Goal: Task Accomplishment & Management: Complete application form

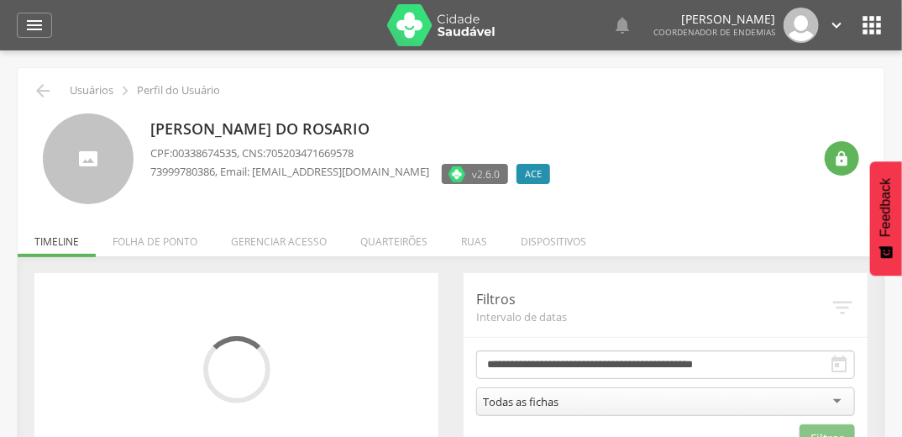
click at [400, 237] on li "Quarteirões" at bounding box center [393, 236] width 101 height 39
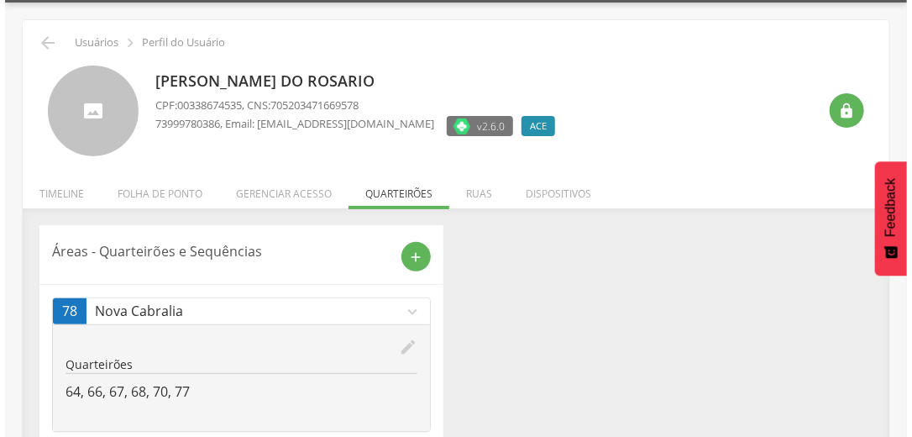
scroll to position [128, 0]
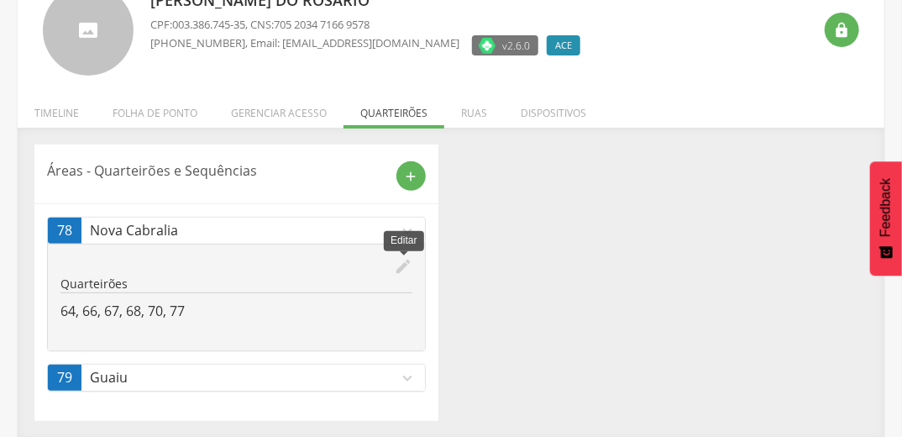
click at [399, 264] on icon "edit" at bounding box center [403, 266] width 18 height 18
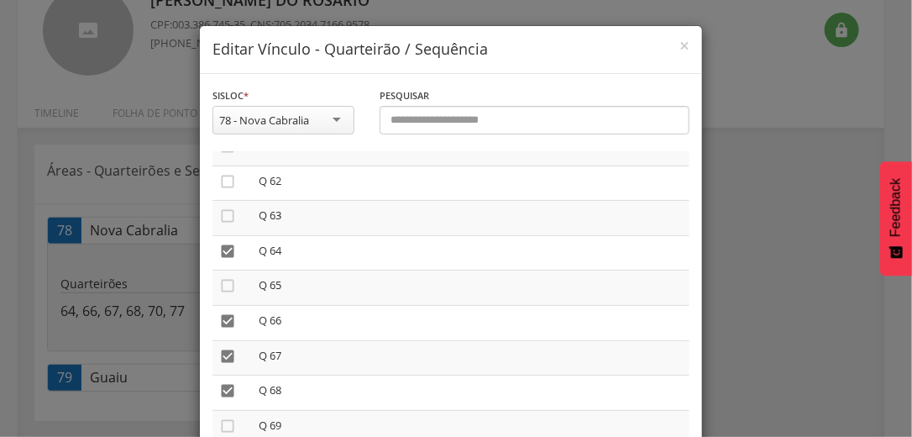
scroll to position [2139, 0]
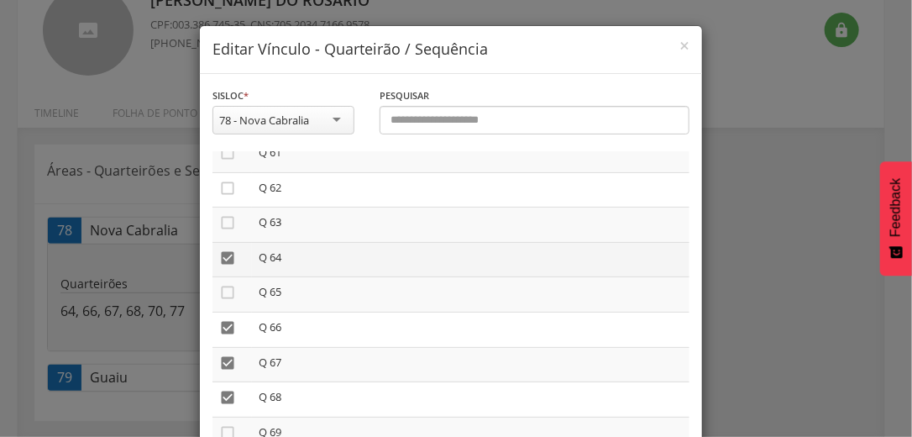
click at [220, 264] on icon "" at bounding box center [227, 257] width 17 height 17
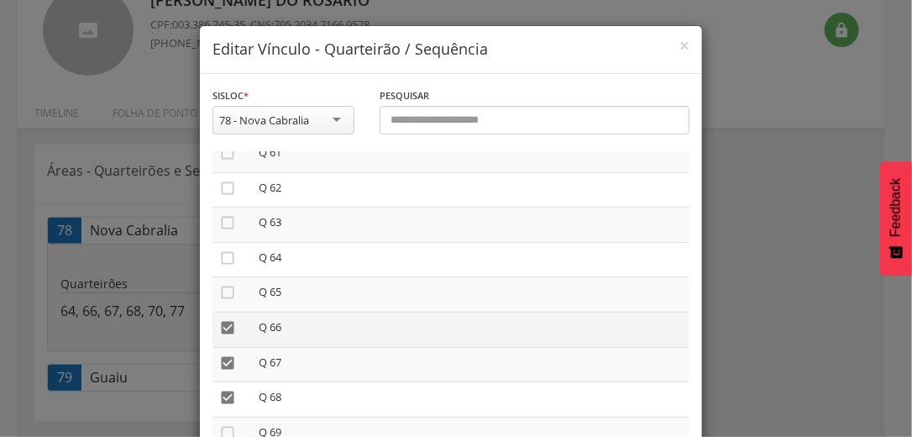
click at [223, 332] on icon "" at bounding box center [227, 327] width 17 height 17
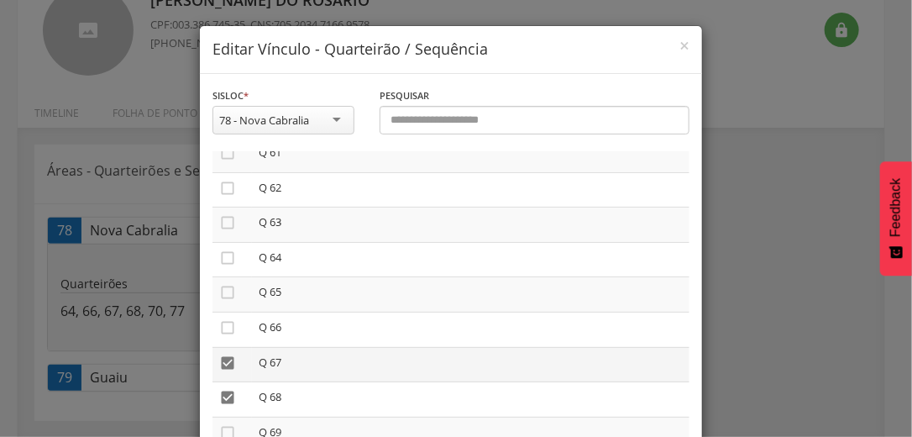
click at [219, 369] on icon "" at bounding box center [227, 362] width 17 height 17
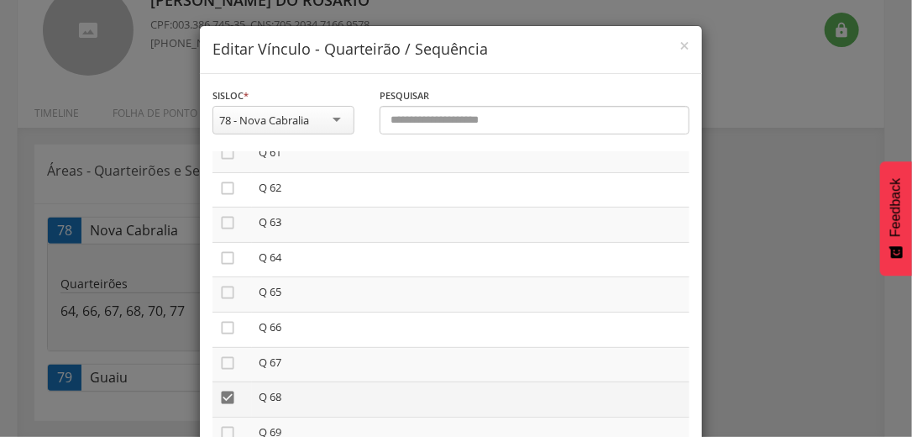
click at [220, 403] on icon "" at bounding box center [227, 397] width 17 height 17
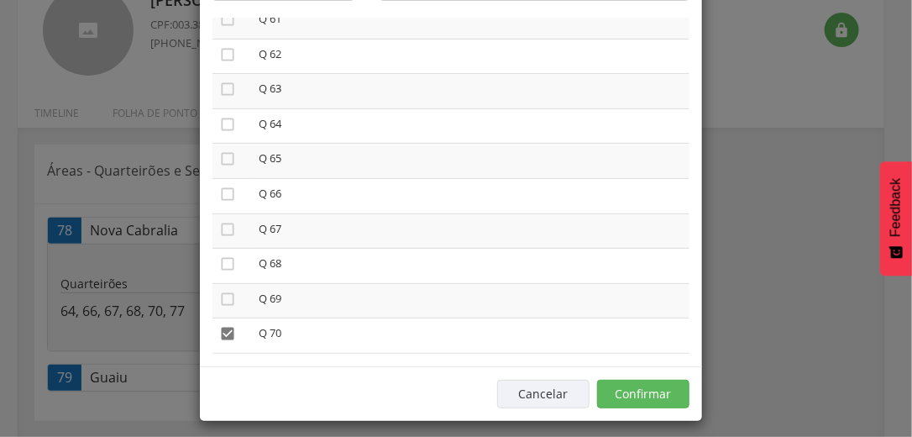
scroll to position [142, 0]
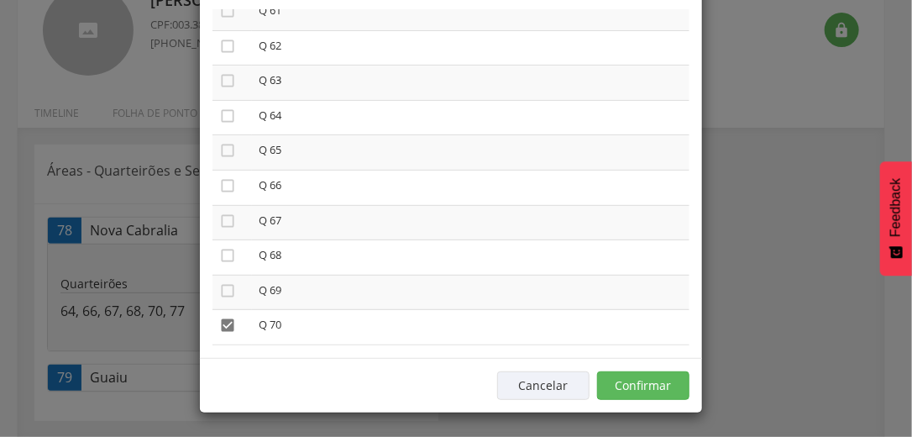
click at [891, 196] on span "Feedback" at bounding box center [895, 207] width 15 height 59
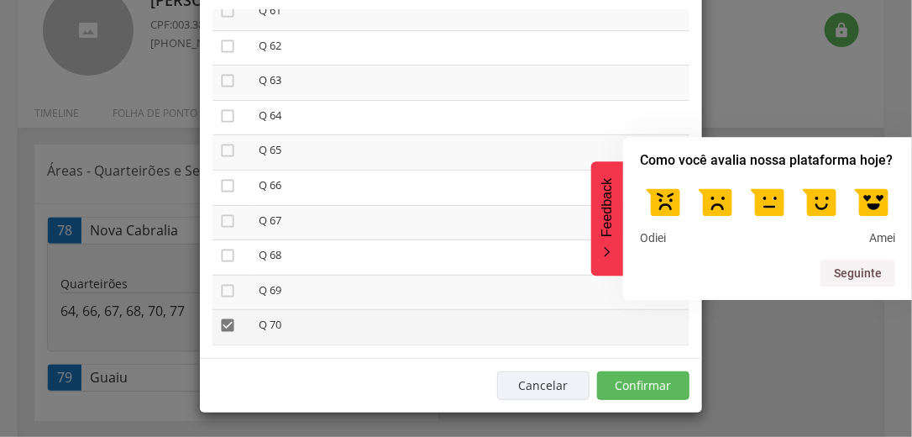
click at [222, 332] on icon "" at bounding box center [227, 324] width 17 height 17
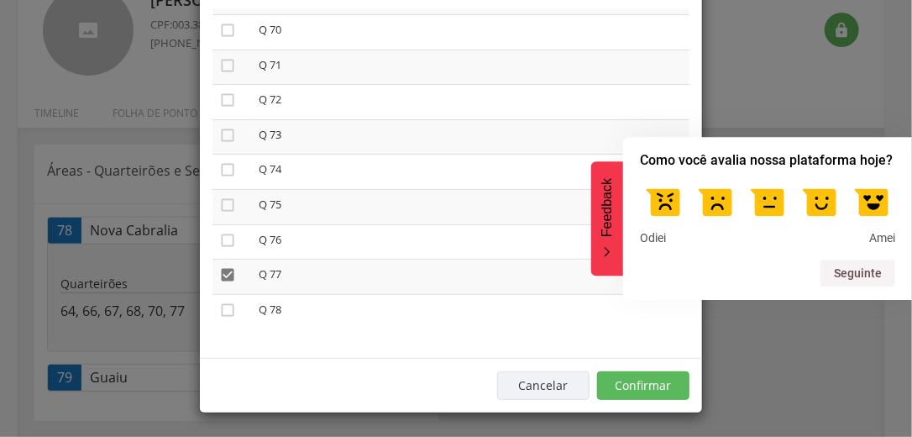
scroll to position [2446, 0]
click at [221, 273] on icon "" at bounding box center [227, 274] width 17 height 17
click at [637, 379] on button "Confirmar" at bounding box center [643, 385] width 92 height 29
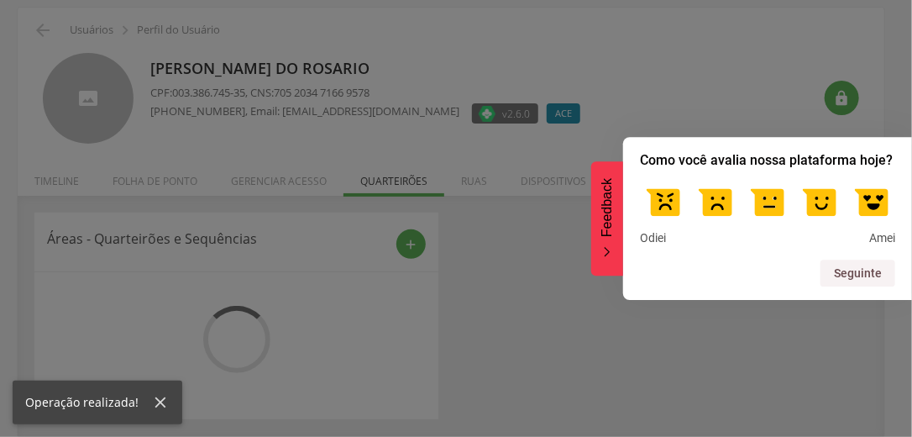
scroll to position [88, 0]
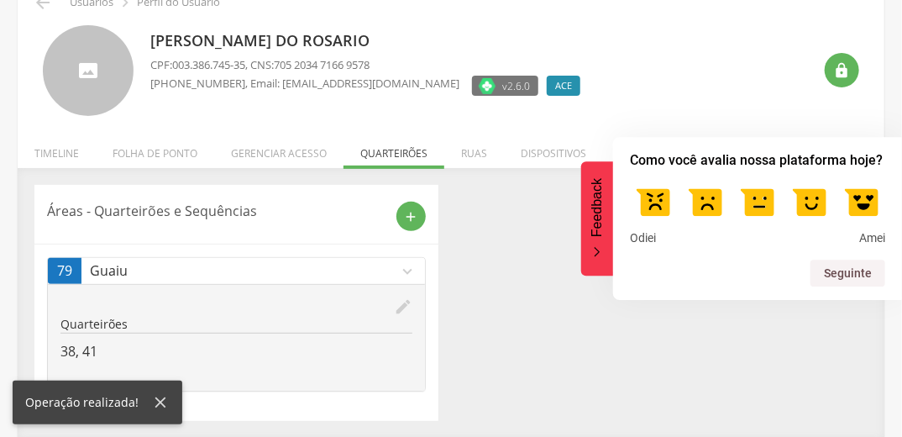
drag, startPoint x: 709, startPoint y: 351, endPoint x: 571, endPoint y: 362, distance: 138.1
click at [706, 354] on div "Áreas - Quarteirões e Sequências add 79 Guaiu expand_more edit Quarteirões 38, …" at bounding box center [451, 303] width 858 height 236
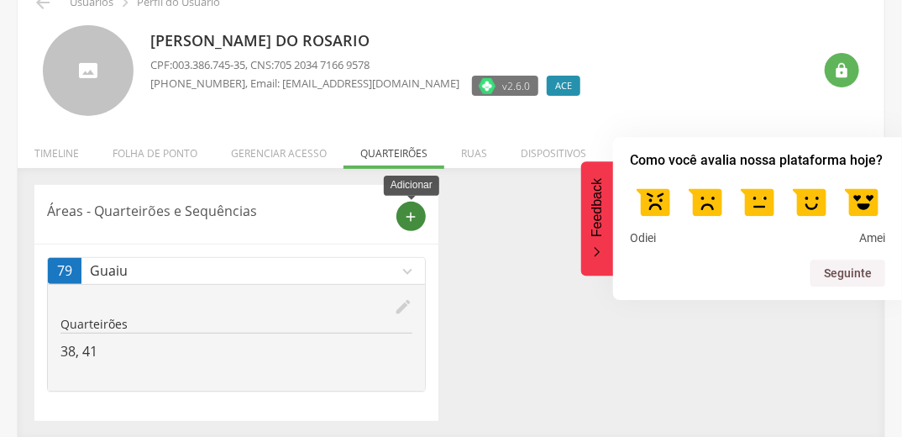
click at [419, 215] on div "add" at bounding box center [410, 215] width 29 height 29
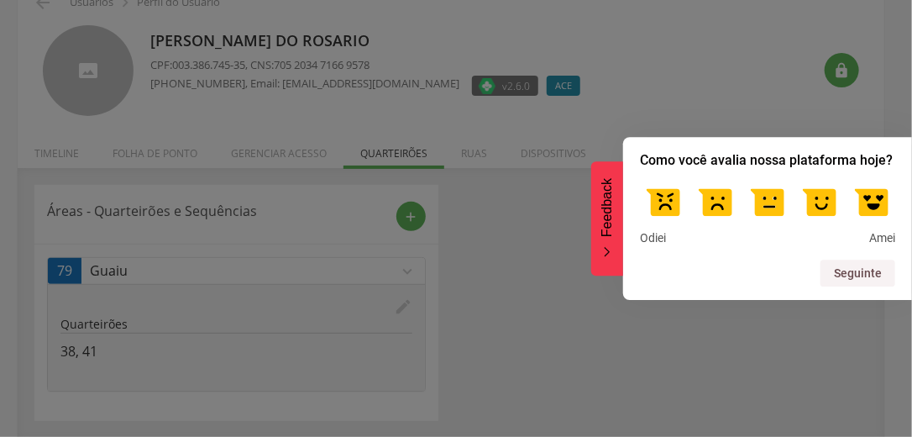
scroll to position [0, 0]
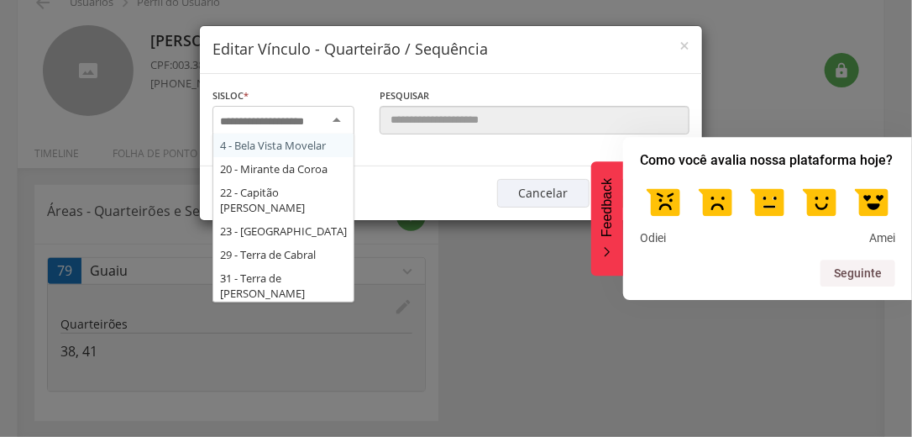
click at [330, 118] on div at bounding box center [283, 121] width 142 height 30
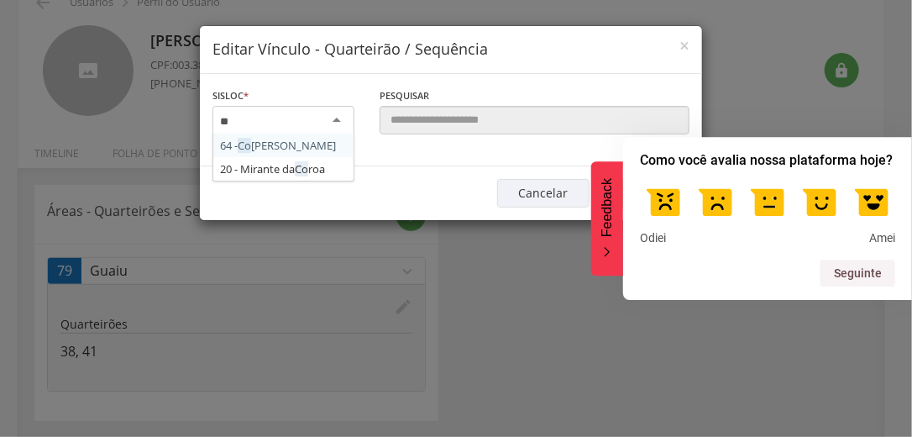
type input "***"
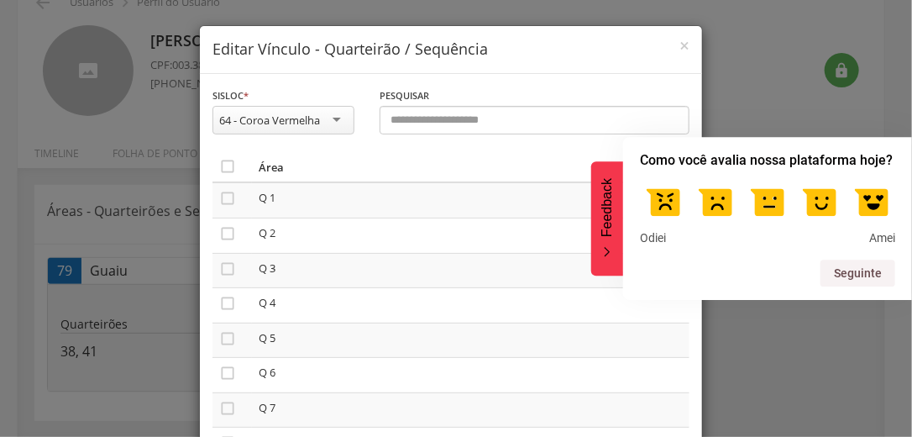
click at [604, 235] on span "Feedback" at bounding box center [606, 207] width 15 height 59
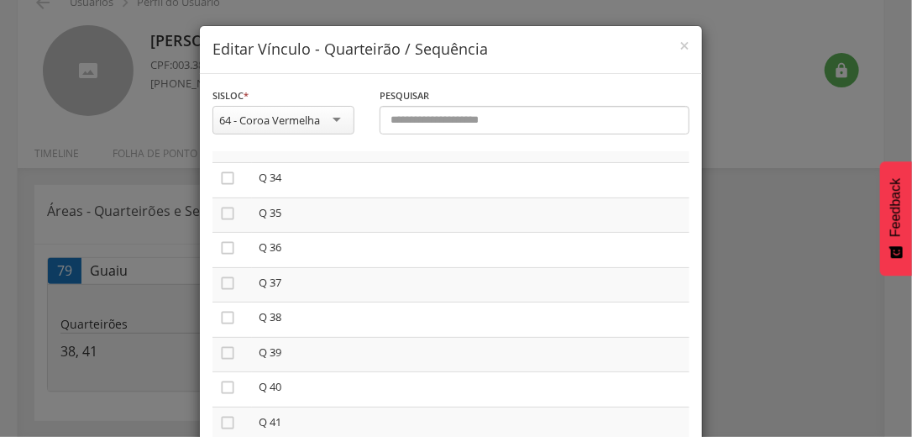
scroll to position [1187, 0]
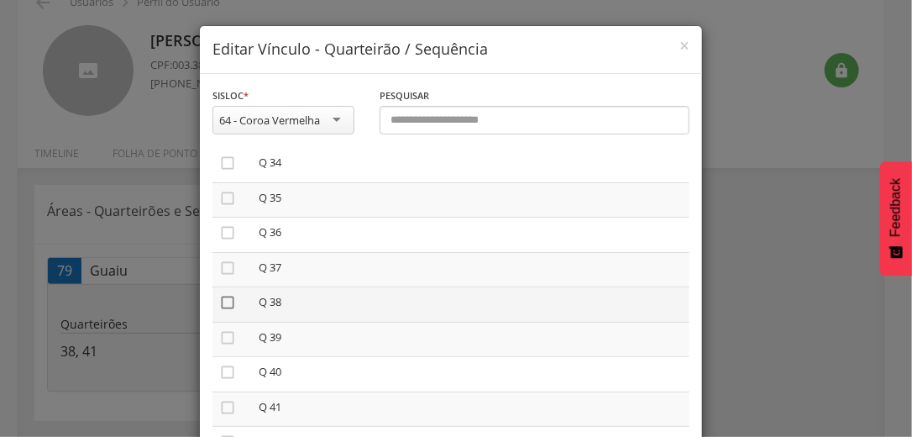
click at [219, 308] on icon "" at bounding box center [227, 302] width 17 height 17
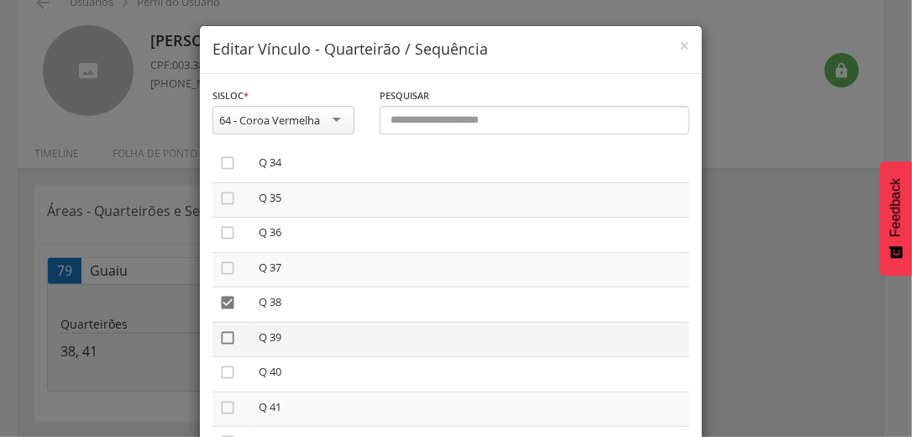
click at [221, 343] on icon "" at bounding box center [227, 337] width 17 height 17
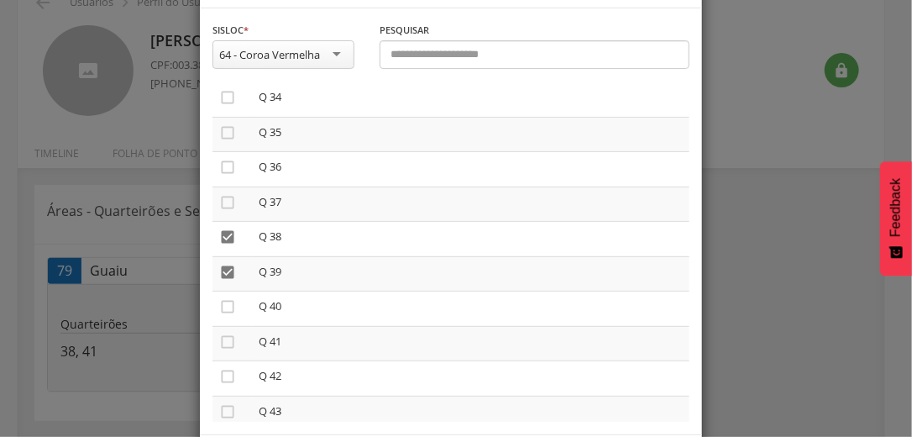
scroll to position [142, 0]
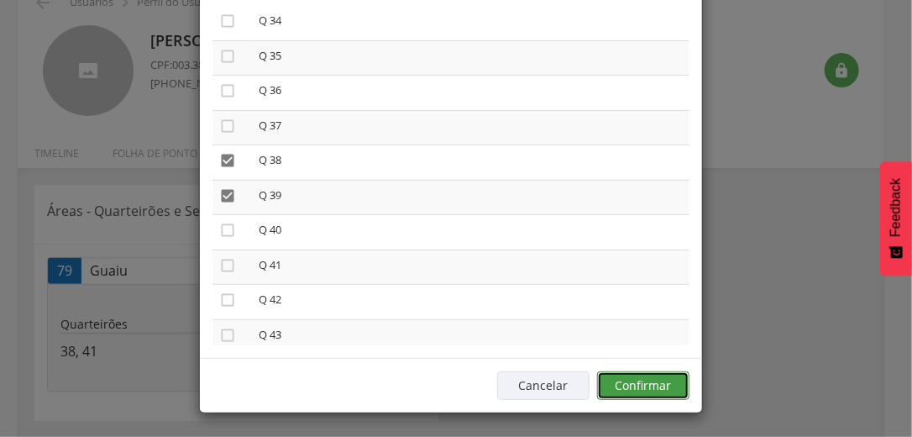
click at [646, 380] on button "Confirmar" at bounding box center [643, 385] width 92 height 29
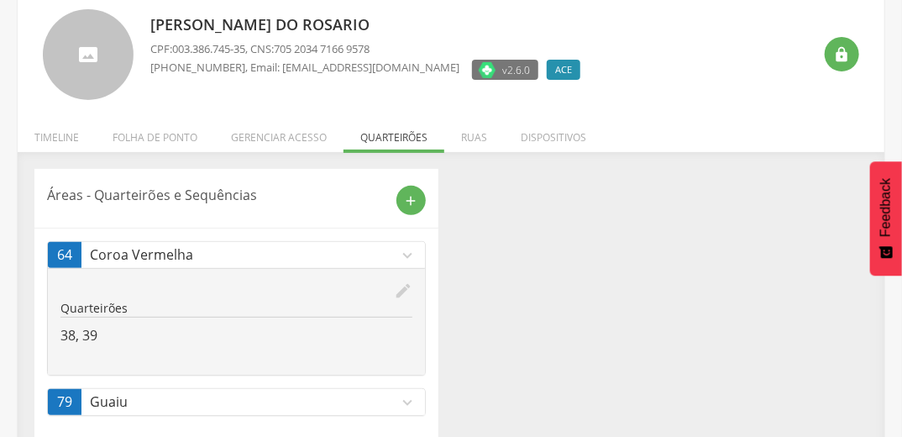
scroll to position [128, 0]
